Goal: Task Accomplishment & Management: Manage account settings

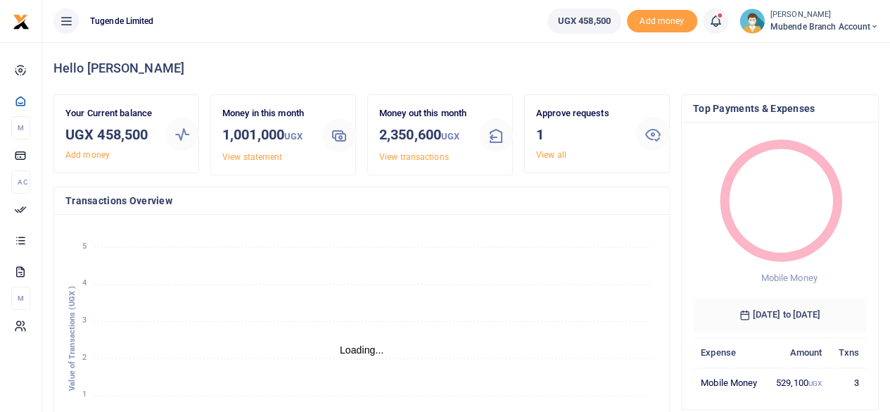
scroll to position [11, 11]
click at [549, 155] on link "View all" at bounding box center [551, 155] width 30 height 10
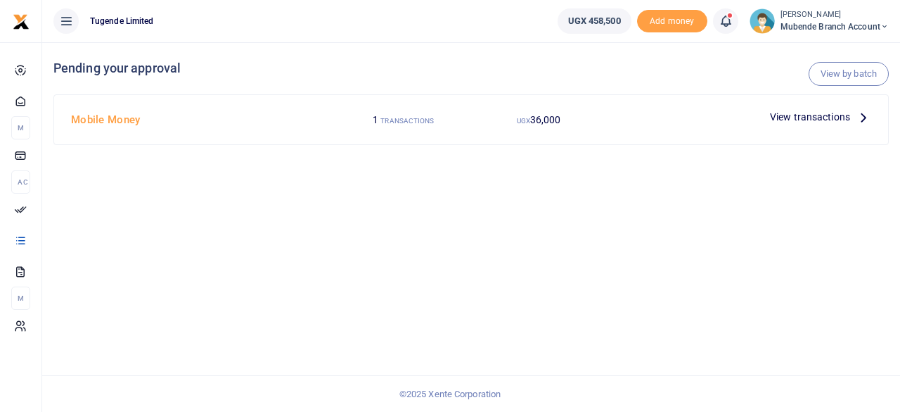
click at [863, 117] on icon at bounding box center [863, 116] width 15 height 15
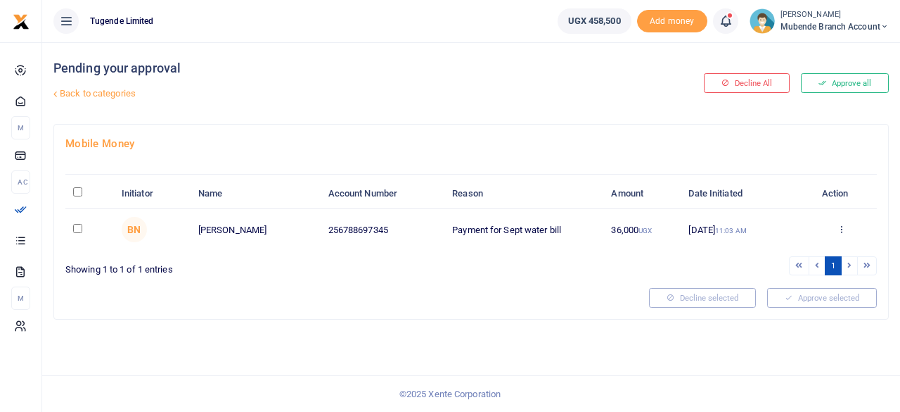
click at [77, 227] on input "checkbox" at bounding box center [77, 228] width 9 height 9
checkbox input "true"
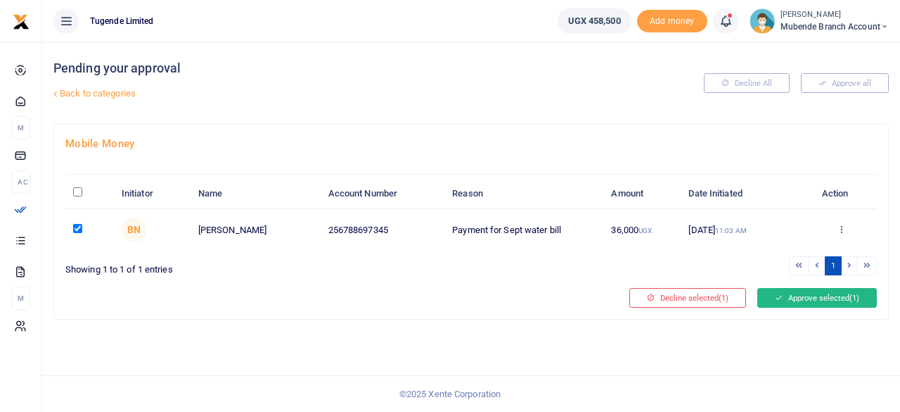
click at [831, 298] on button "Approve selected (1)" at bounding box center [818, 298] width 120 height 20
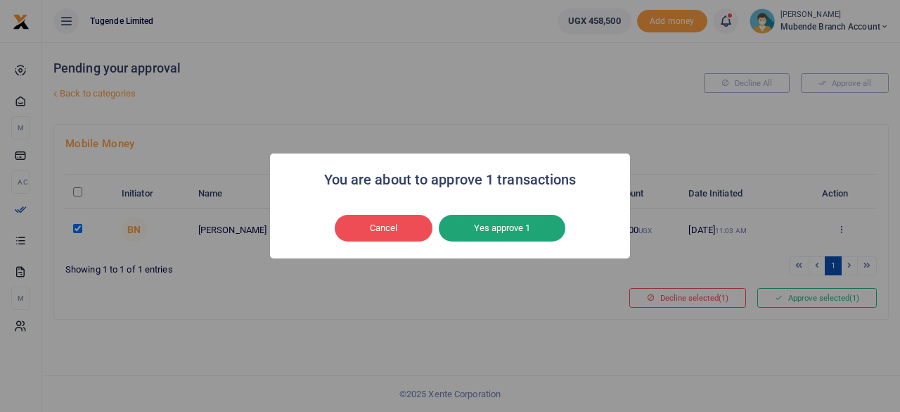
click at [497, 229] on button "Yes approve 1" at bounding box center [502, 228] width 127 height 27
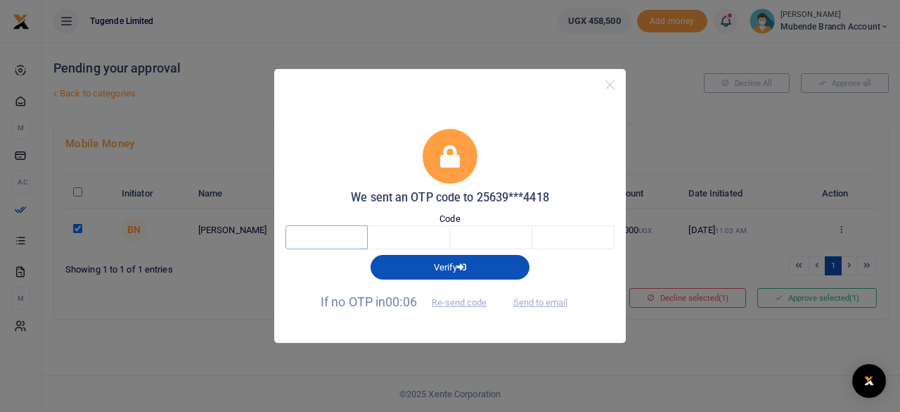
click at [327, 235] on input "text" at bounding box center [327, 237] width 82 height 24
click at [340, 240] on input "text" at bounding box center [327, 237] width 82 height 24
type input "8"
type input "0"
type input "3"
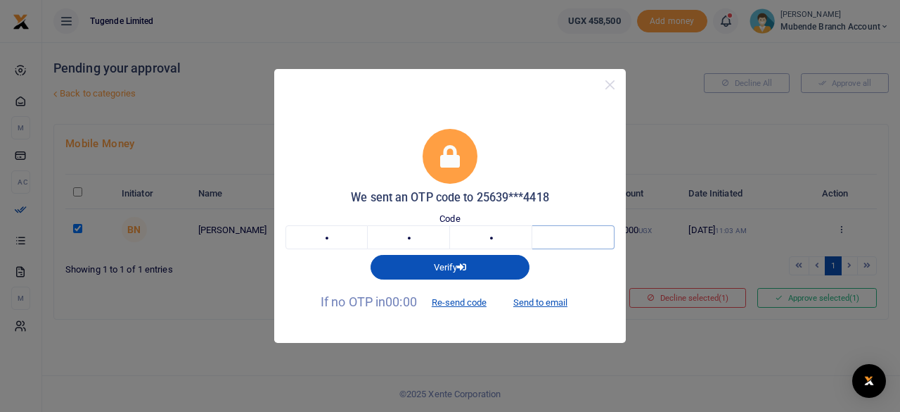
type input "6"
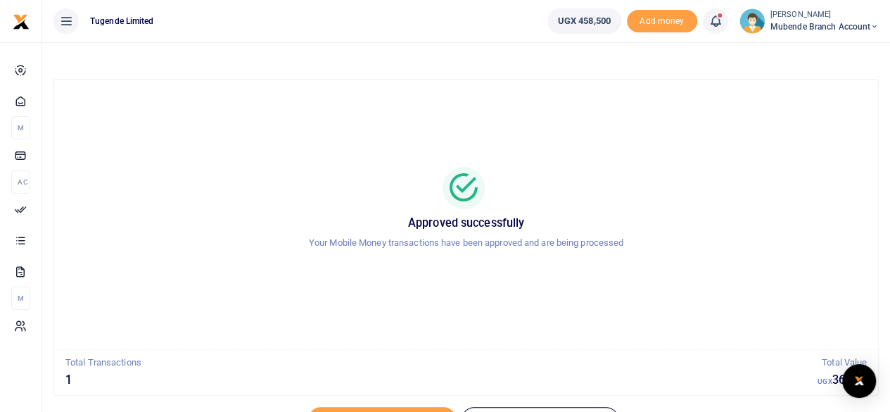
click at [65, 26] on icon at bounding box center [66, 20] width 14 height 15
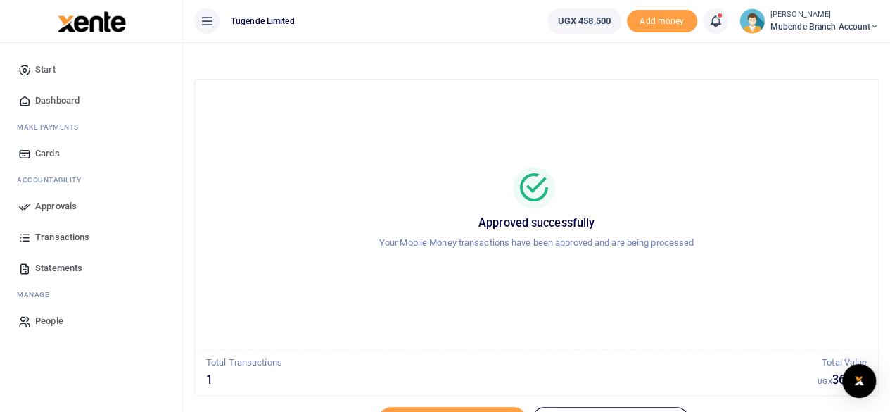
click at [58, 71] on link "Start" at bounding box center [91, 69] width 160 height 31
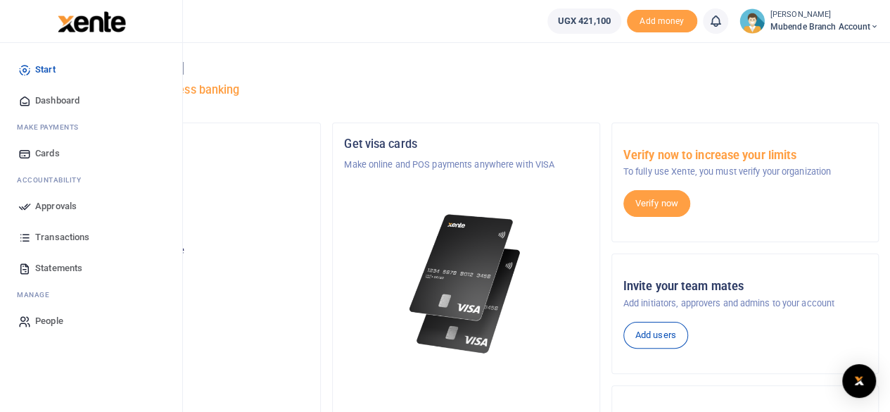
click at [56, 97] on span "Dashboard" at bounding box center [57, 101] width 44 height 14
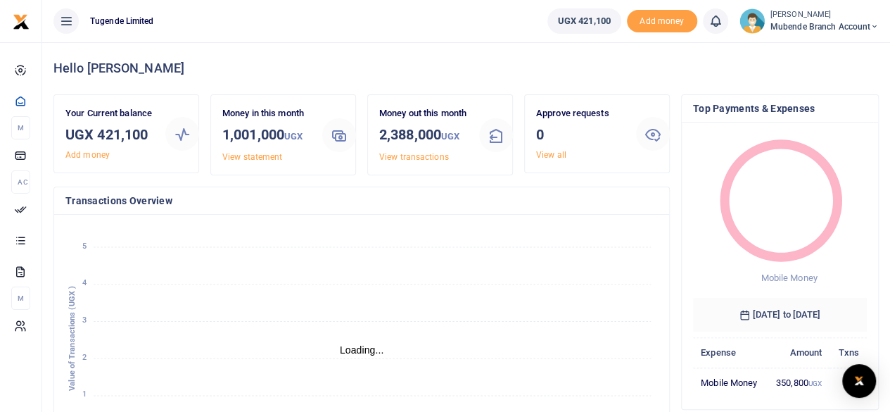
scroll to position [11, 11]
click at [422, 162] on link "View transactions" at bounding box center [414, 157] width 70 height 10
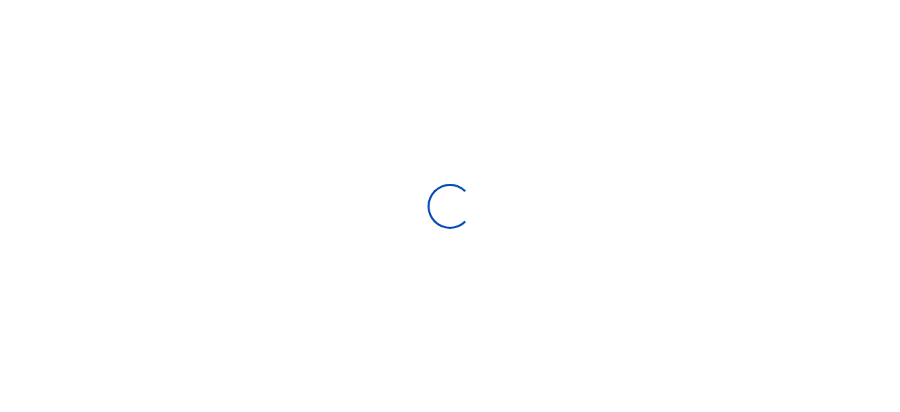
select select
type input "[DATE] - [DATE]"
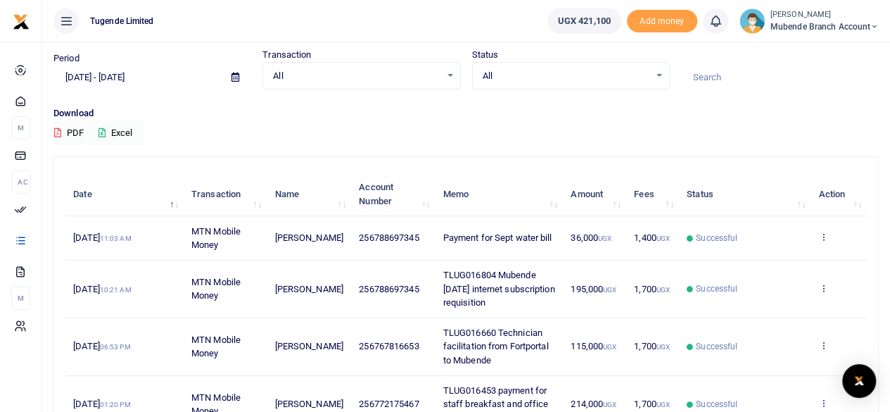
scroll to position [40, 0]
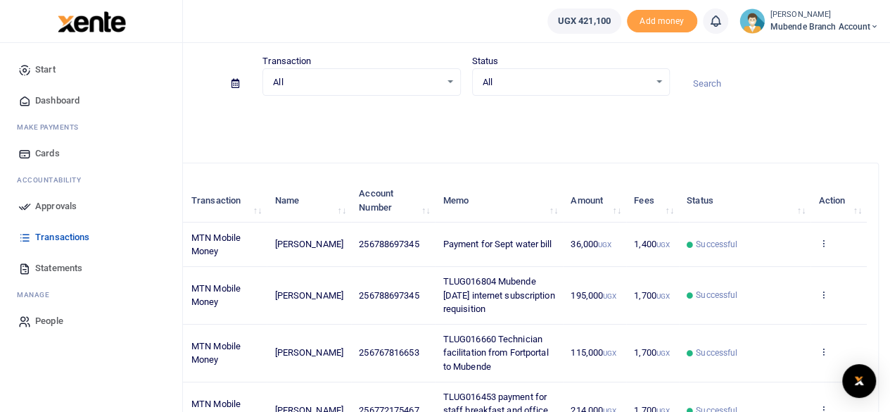
click at [60, 98] on span "Dashboard" at bounding box center [57, 101] width 44 height 14
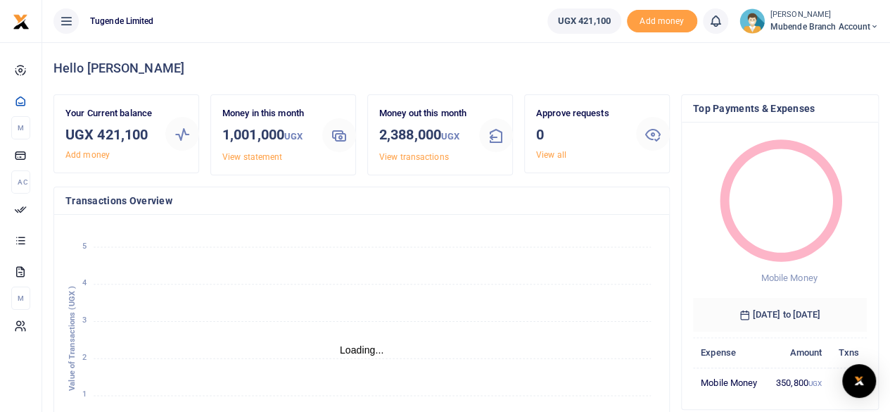
scroll to position [11, 11]
click at [259, 157] on link "View statement" at bounding box center [252, 157] width 60 height 10
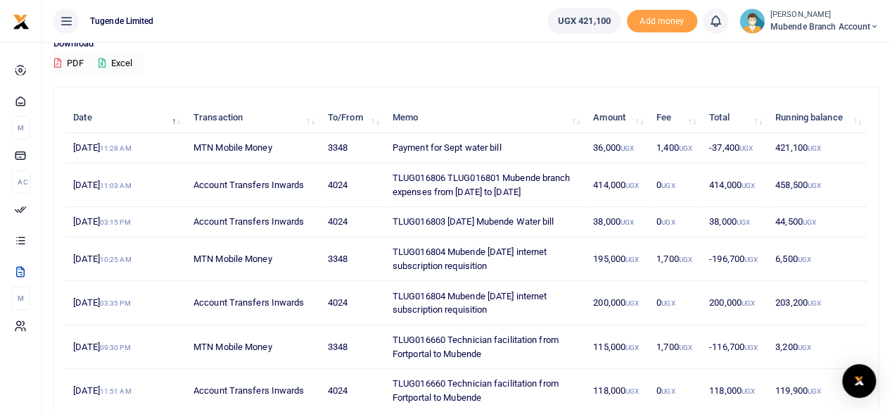
scroll to position [117, 0]
click at [445, 176] on td "TLUG016806 TLUG016801 Mubende branch expenses from 1st to 13th sept" at bounding box center [485, 184] width 200 height 44
drag, startPoint x: 394, startPoint y: 175, endPoint x: 445, endPoint y: 174, distance: 50.7
click at [445, 174] on td "TLUG016806 TLUG016801 Mubende branch expenses from 1st to 13th sept" at bounding box center [485, 184] width 200 height 44
copy td "TLUG016806"
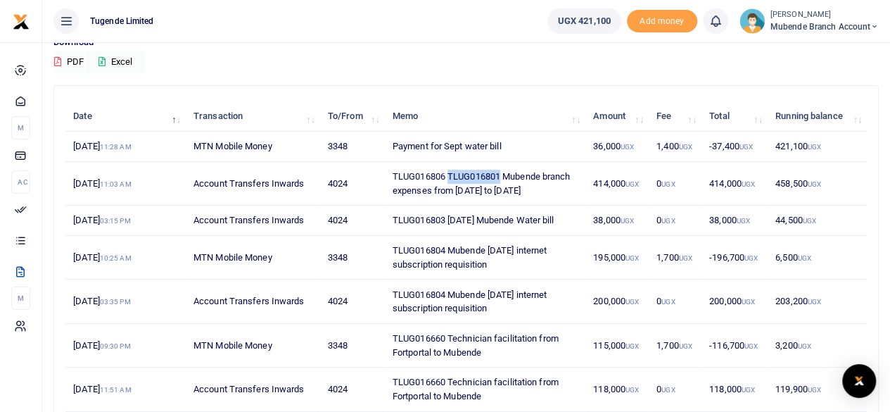
drag, startPoint x: 450, startPoint y: 175, endPoint x: 499, endPoint y: 174, distance: 49.3
click at [499, 174] on td "TLUG016806 TLUG016801 Mubende branch expenses from 1st to 13th sept" at bounding box center [485, 184] width 200 height 44
copy td "TLUG016801"
drag, startPoint x: 393, startPoint y: 171, endPoint x: 445, endPoint y: 168, distance: 52.8
click at [445, 168] on td "TLUG016806 TLUG016801 Mubende branch expenses from 1st to 13th sept" at bounding box center [485, 184] width 200 height 44
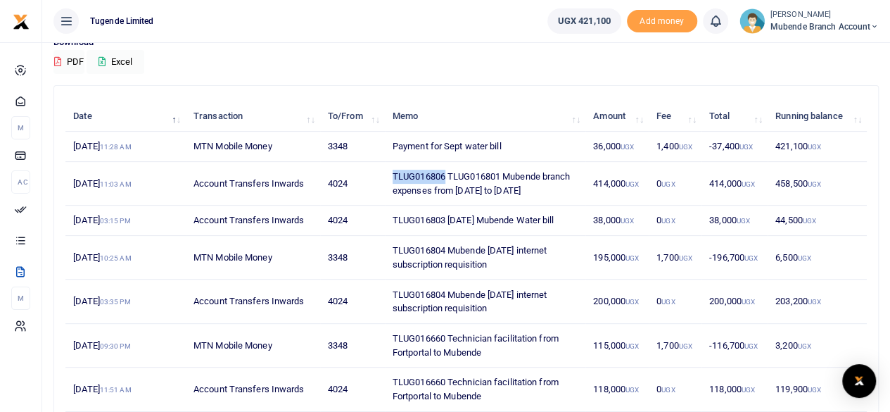
copy td "TLUG016806"
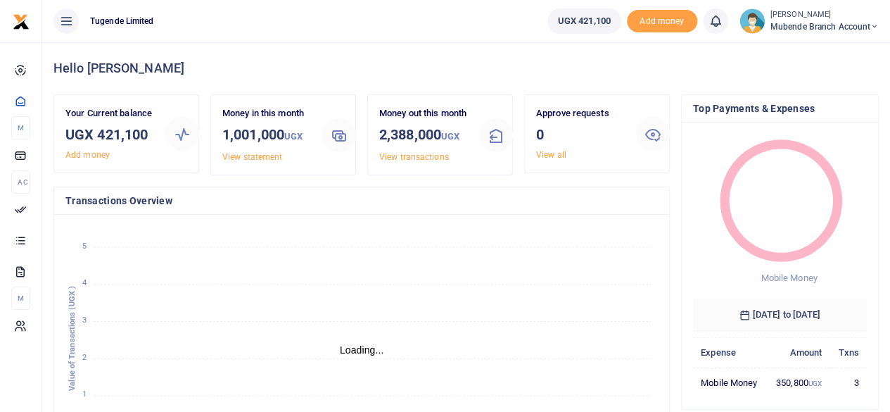
scroll to position [11, 11]
